Goal: Task Accomplishment & Management: Use online tool/utility

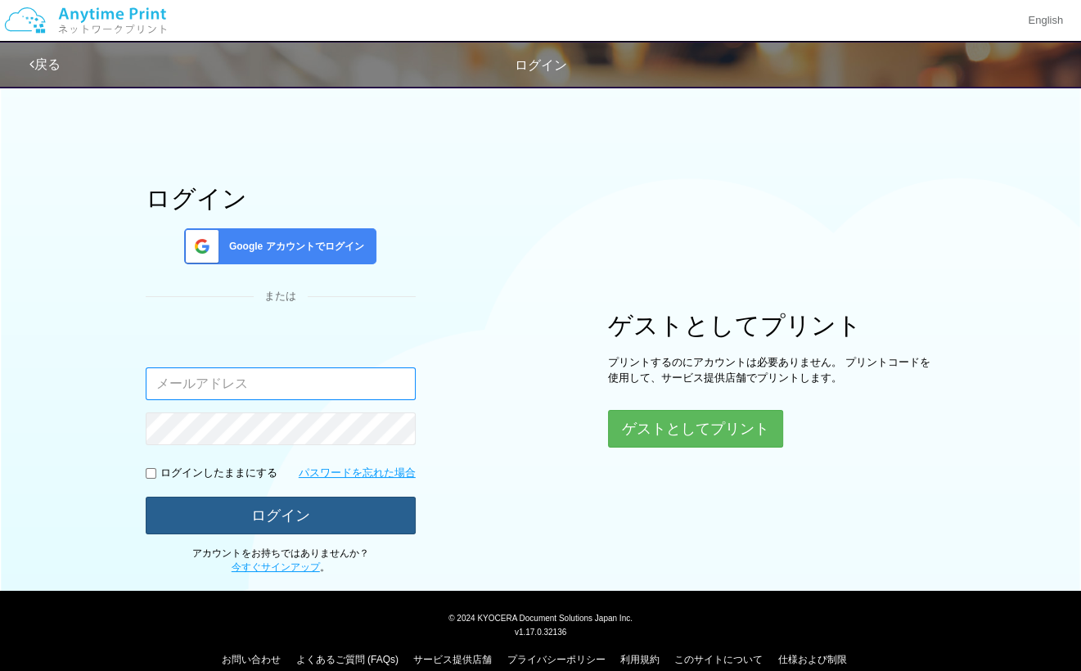
type input "[EMAIL_ADDRESS][DOMAIN_NAME]"
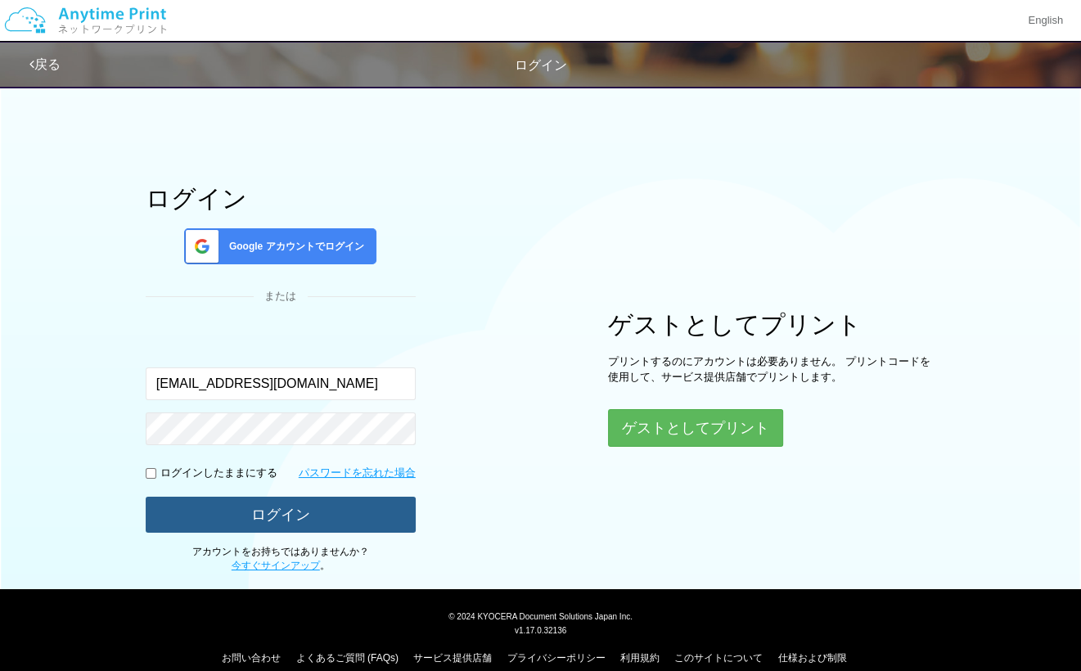
click at [383, 502] on button "ログイン" at bounding box center [281, 515] width 270 height 36
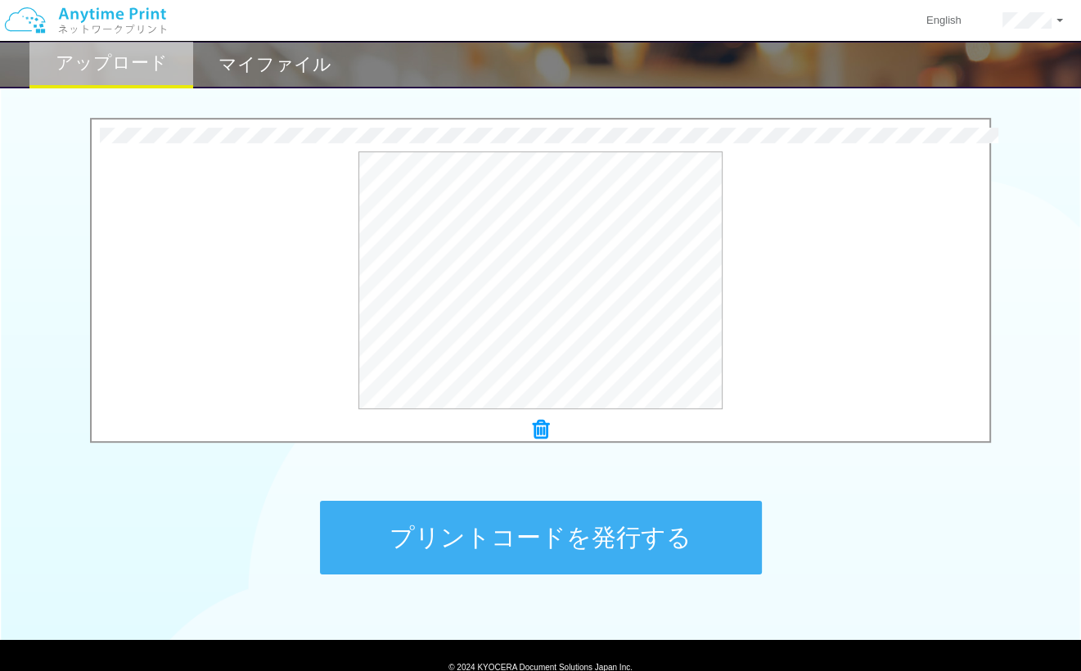
scroll to position [506, 0]
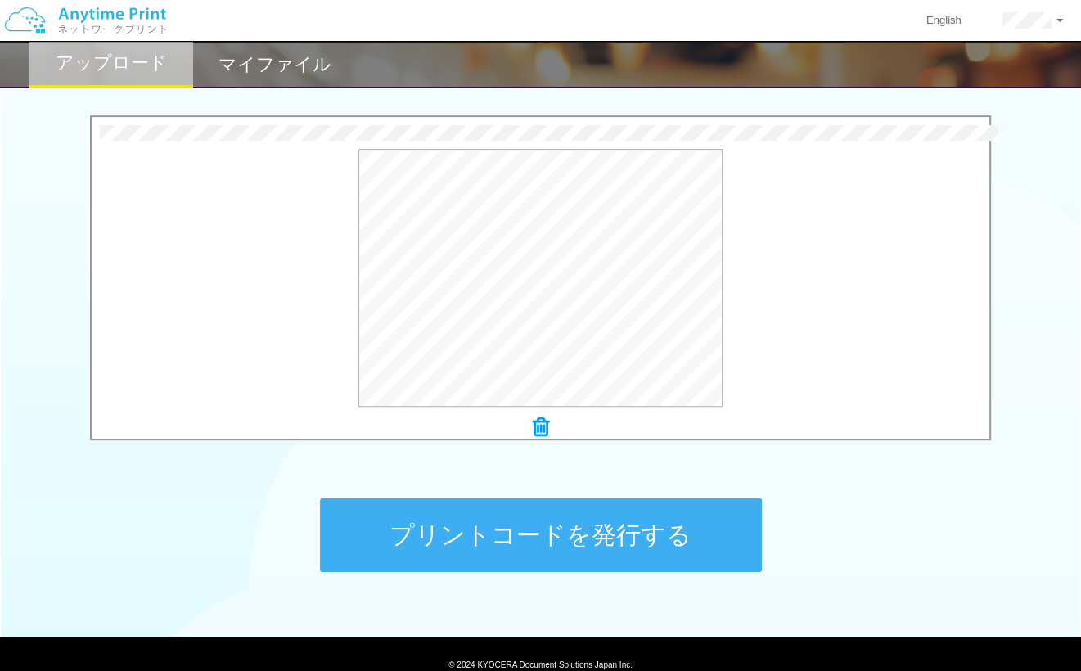
click at [709, 516] on button "プリントコードを発行する" at bounding box center [541, 535] width 442 height 74
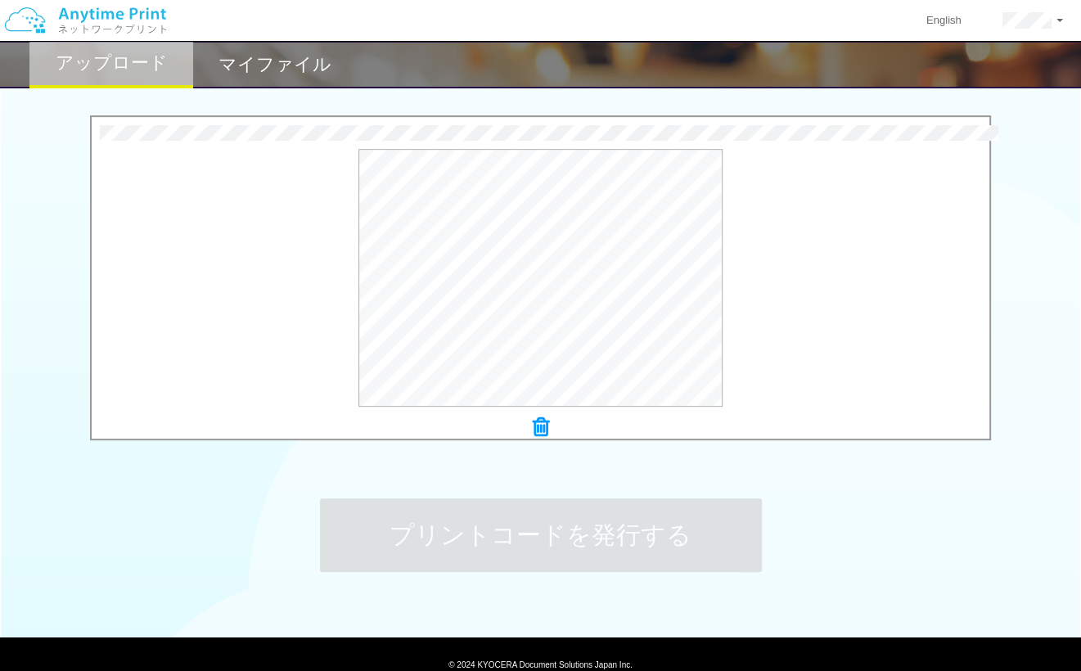
scroll to position [0, 0]
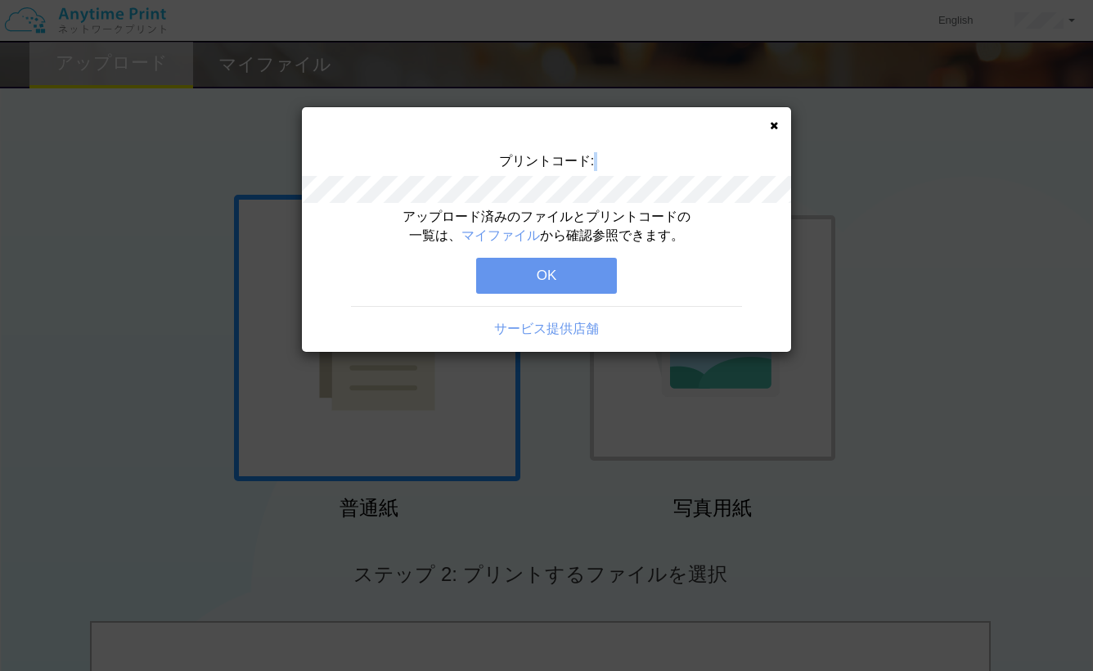
click at [656, 183] on div "プリントコード:" at bounding box center [546, 180] width 489 height 56
click at [557, 272] on button "OK" at bounding box center [546, 276] width 141 height 36
